Goal: Task Accomplishment & Management: Use online tool/utility

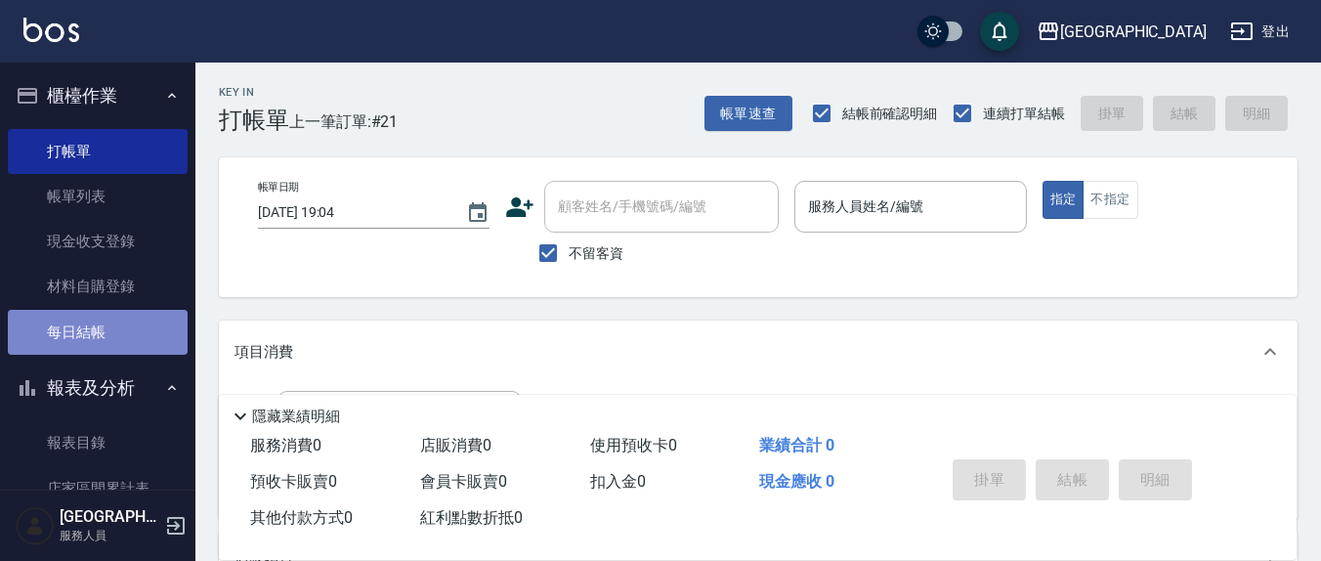
click at [100, 345] on link "每日結帳" at bounding box center [98, 332] width 180 height 45
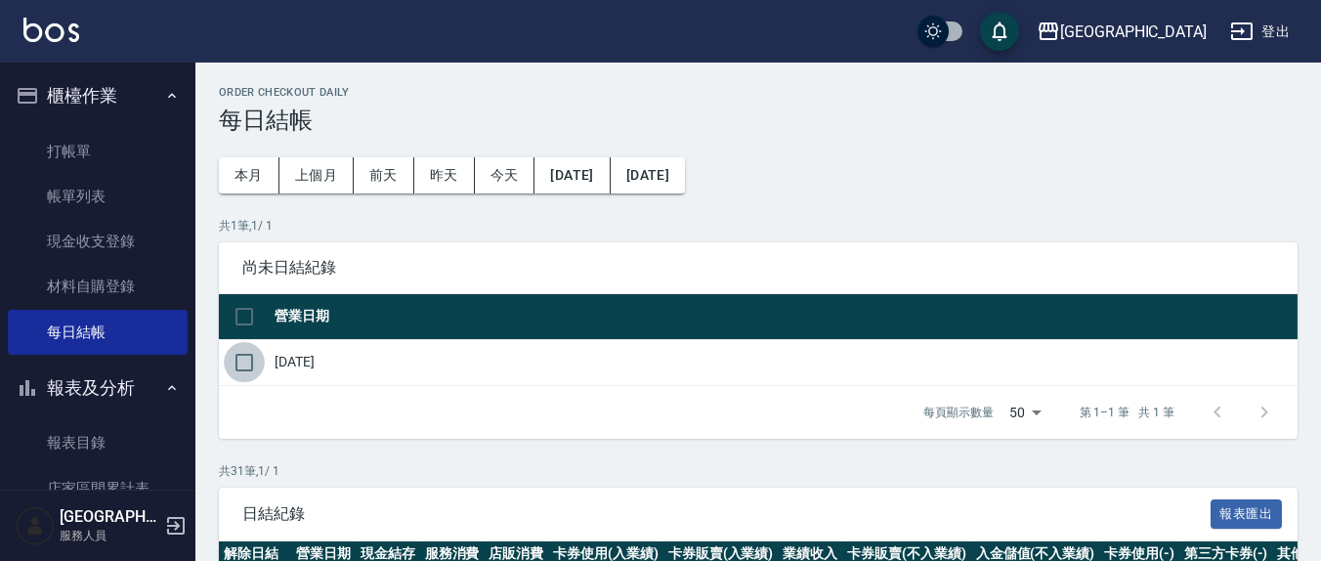
click at [242, 366] on input "checkbox" at bounding box center [244, 362] width 41 height 41
checkbox input "true"
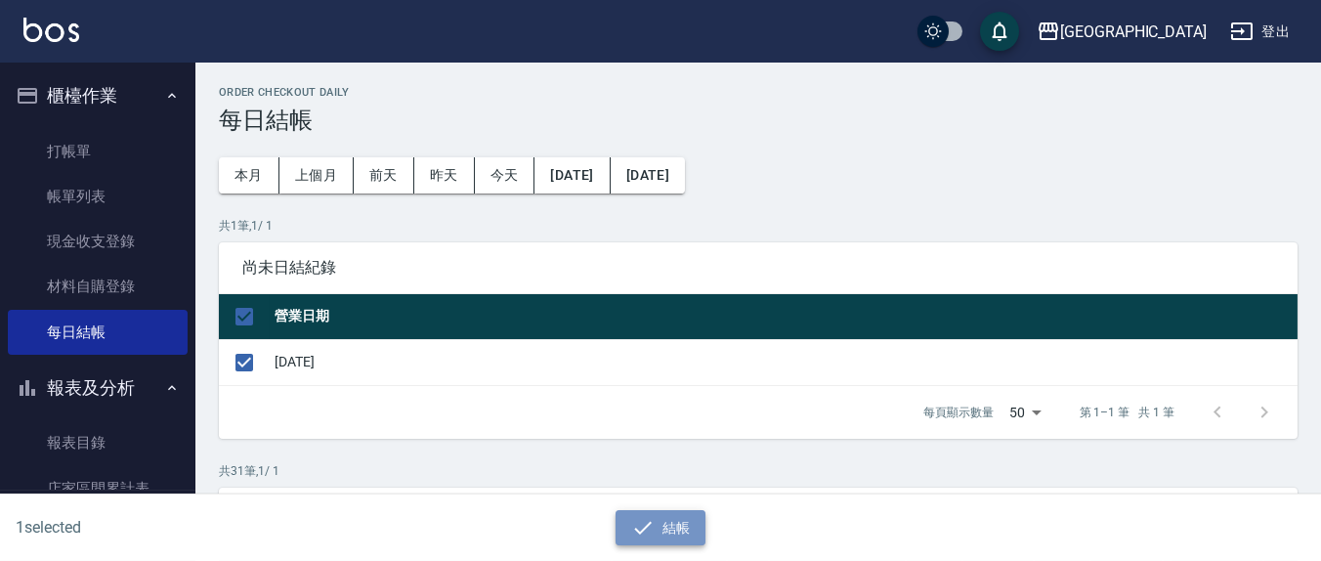
click at [657, 514] on button "結帳" at bounding box center [660, 528] width 91 height 36
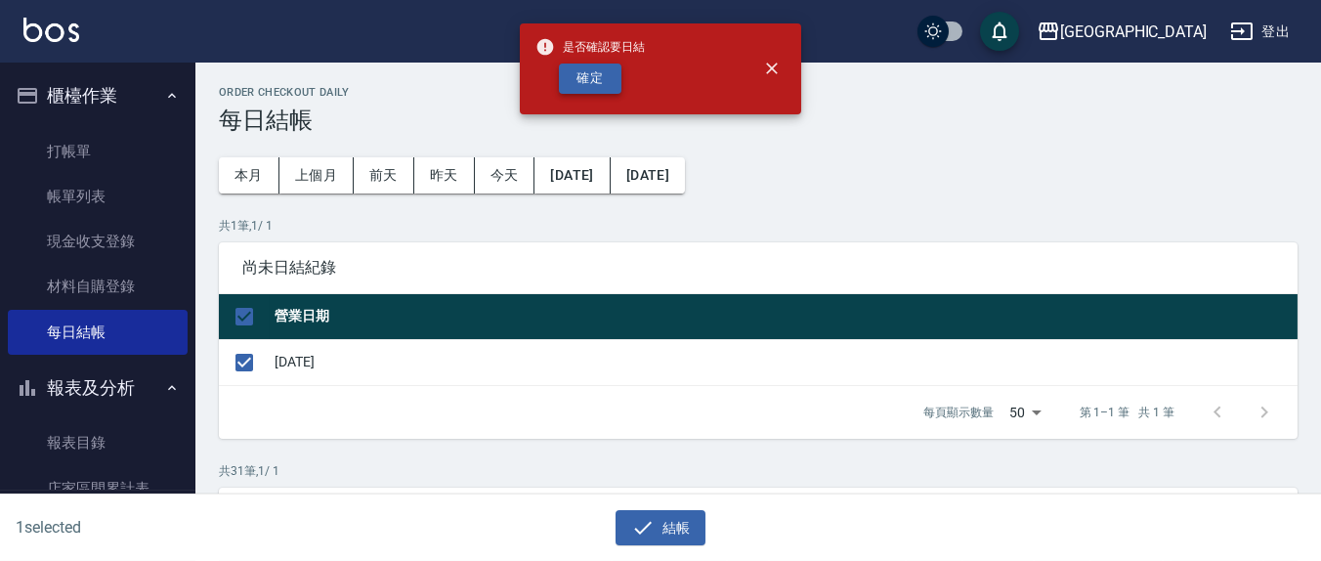
click at [568, 74] on button "確定" at bounding box center [590, 78] width 63 height 30
checkbox input "false"
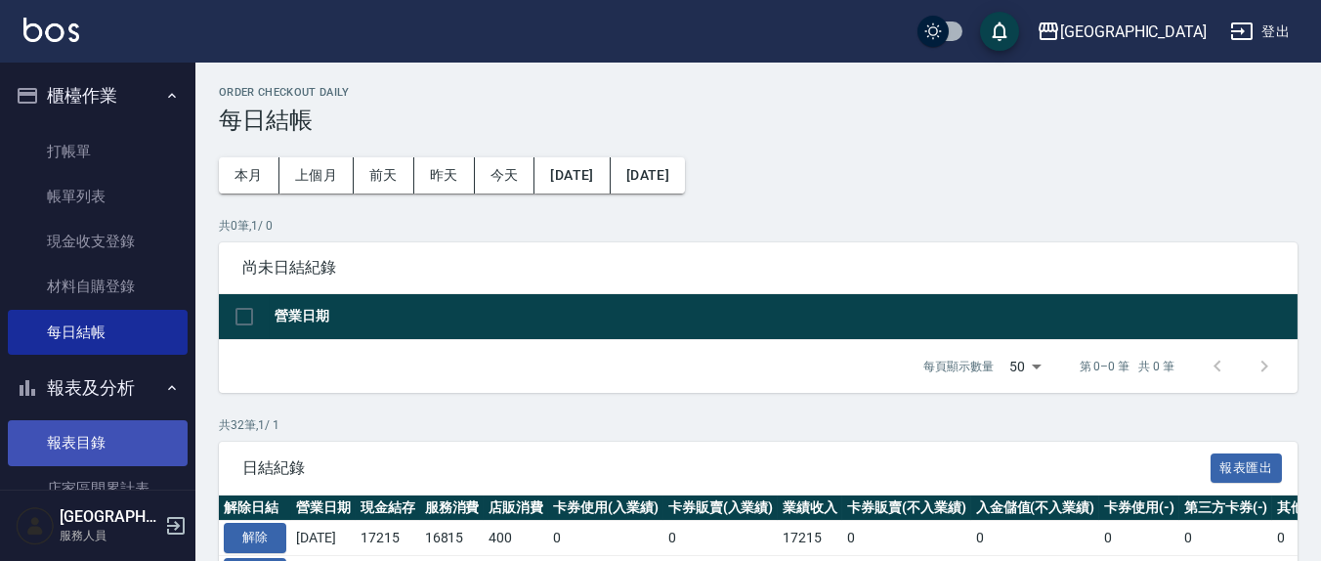
scroll to position [203, 0]
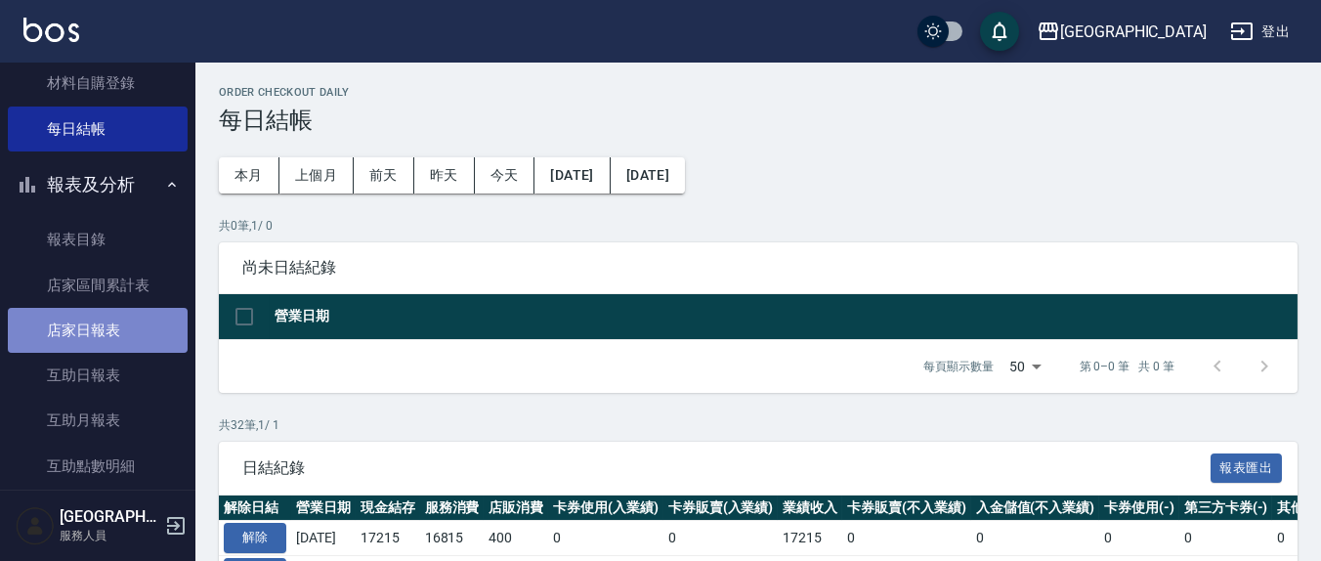
click at [121, 341] on link "店家日報表" at bounding box center [98, 330] width 180 height 45
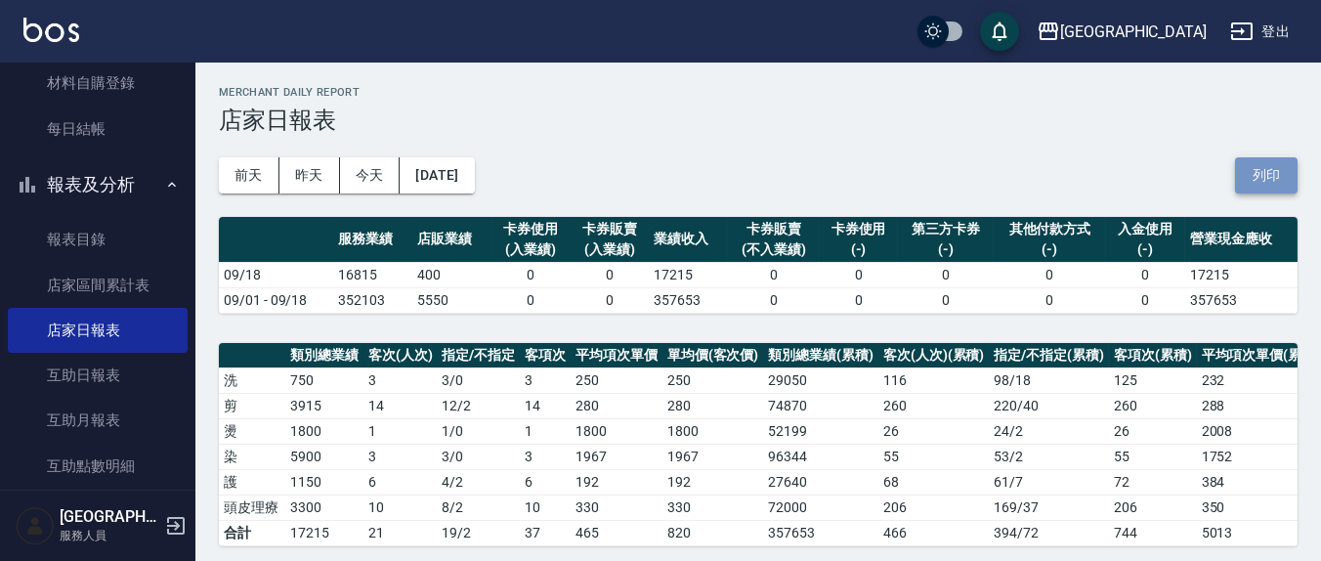
click at [1268, 184] on button "列印" at bounding box center [1266, 175] width 63 height 36
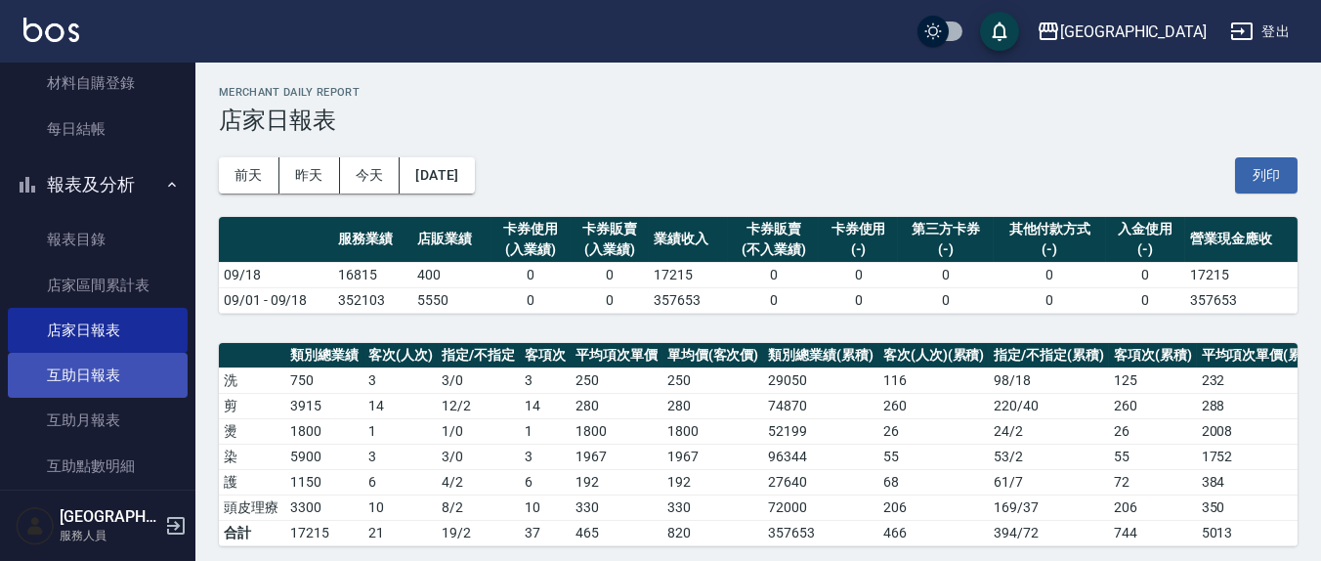
scroll to position [406, 0]
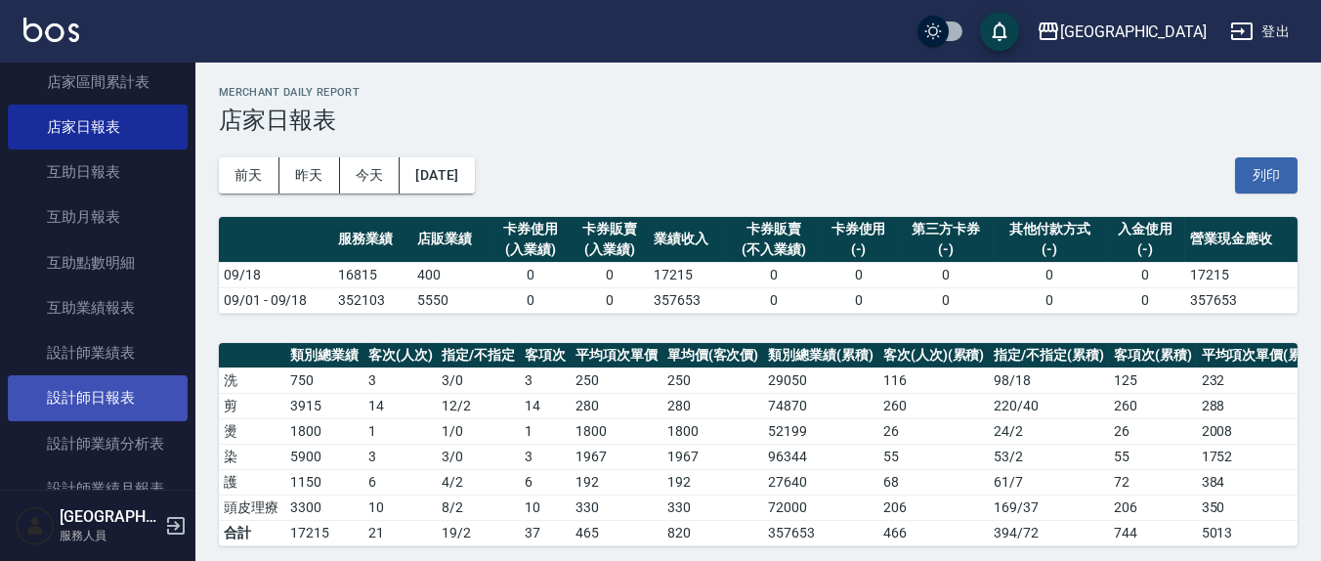
click at [147, 405] on link "設計師日報表" at bounding box center [98, 397] width 180 height 45
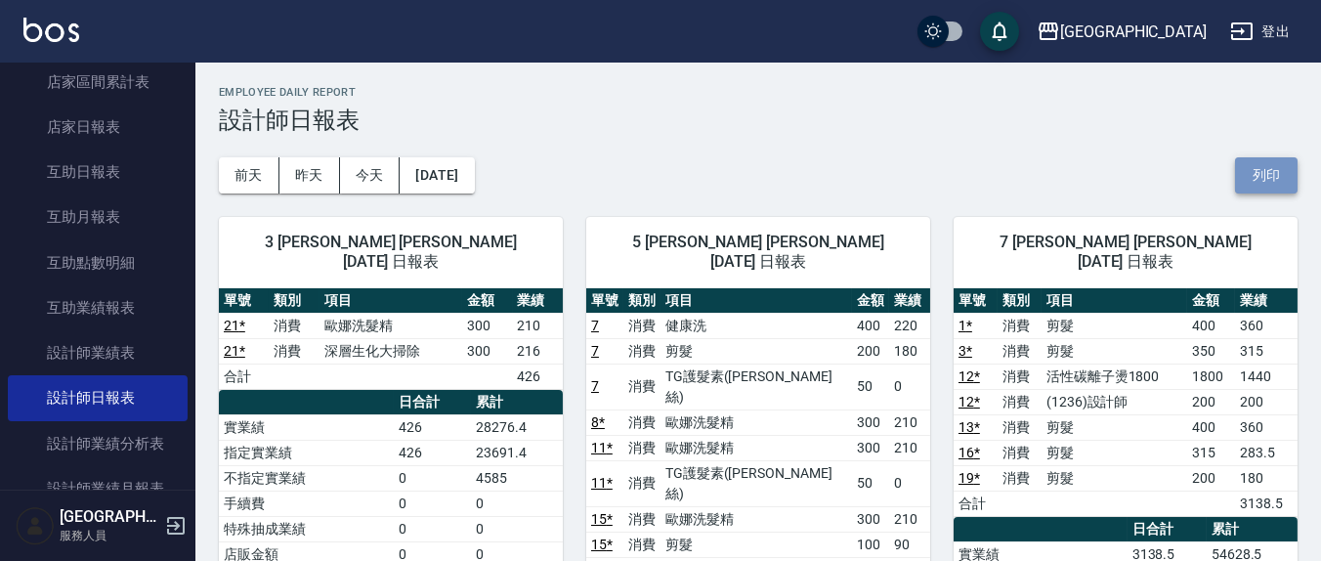
click at [1265, 178] on button "列印" at bounding box center [1266, 175] width 63 height 36
